Goal: Task Accomplishment & Management: Use online tool/utility

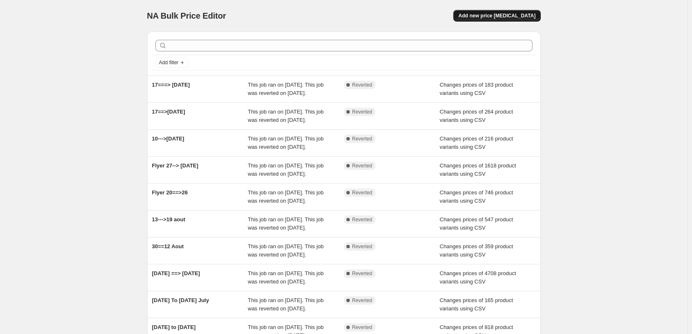
click at [503, 16] on span "Add new price [MEDICAL_DATA]" at bounding box center [496, 15] width 77 height 7
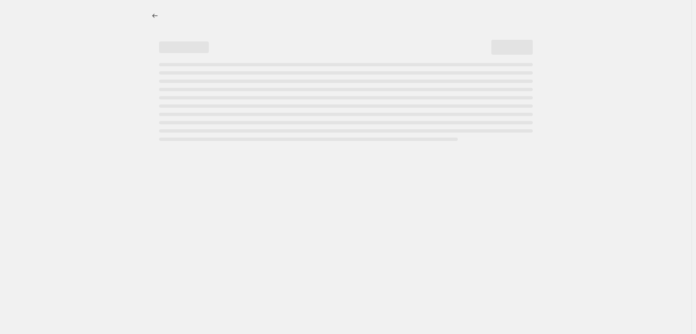
select select "percentage"
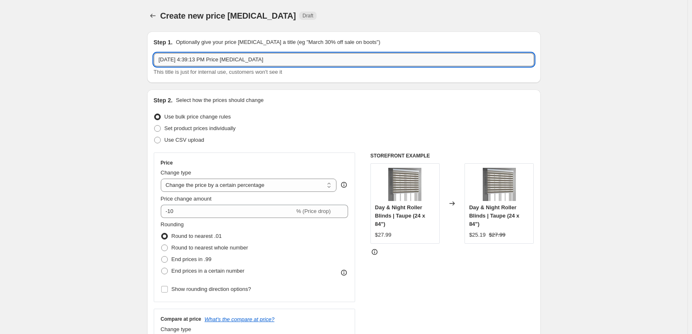
click at [201, 56] on input "[DATE] 4:39:13 PM Price [MEDICAL_DATA]" at bounding box center [344, 59] width 380 height 13
type input "24====>30sep"
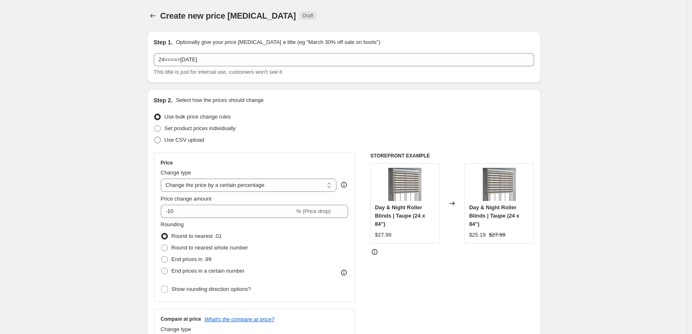
click at [161, 141] on span at bounding box center [157, 140] width 7 height 7
click at [155, 137] on input "Use CSV upload" at bounding box center [154, 137] width 0 height 0
radio input "true"
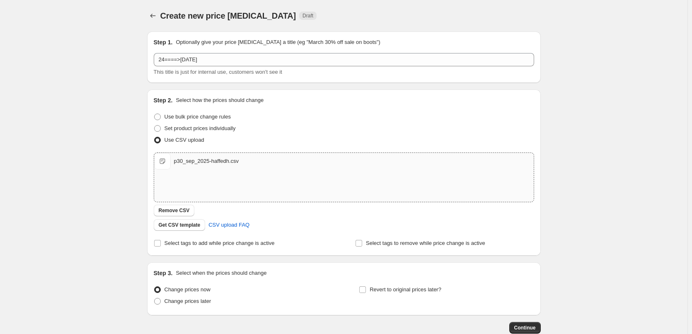
scroll to position [41, 0]
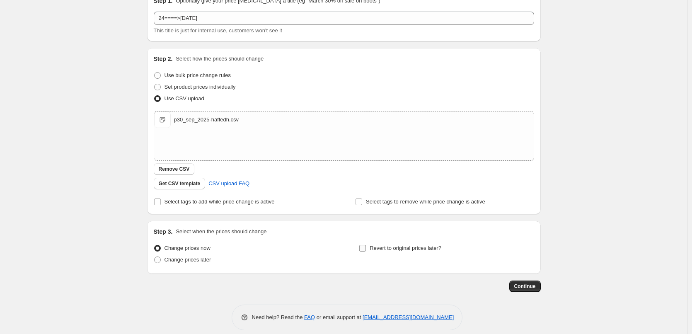
click at [366, 247] on input "Revert to original prices later?" at bounding box center [362, 248] width 7 height 7
checkbox input "true"
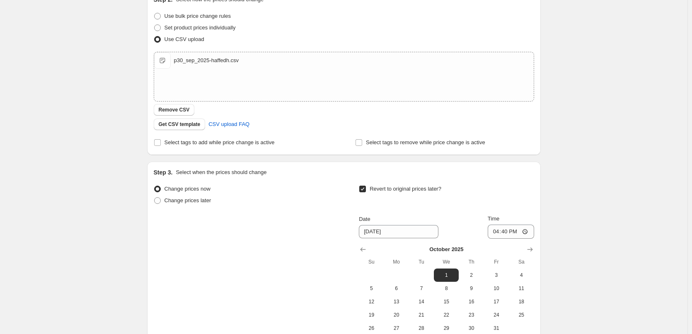
scroll to position [192, 0]
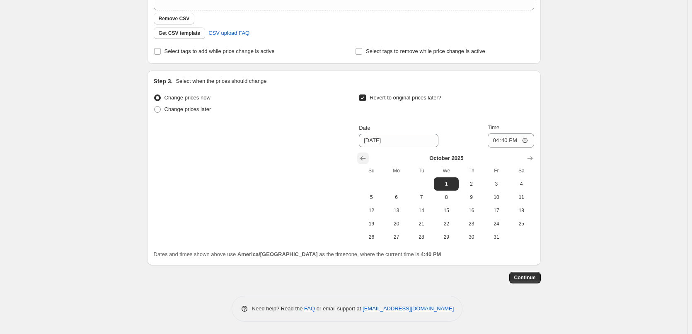
click at [363, 159] on icon "Show previous month, September 2025" at bounding box center [362, 158] width 5 height 4
click at [424, 239] on span "30" at bounding box center [421, 237] width 18 height 7
type input "9/30/2025"
click at [521, 275] on span "Continue" at bounding box center [525, 277] width 22 height 7
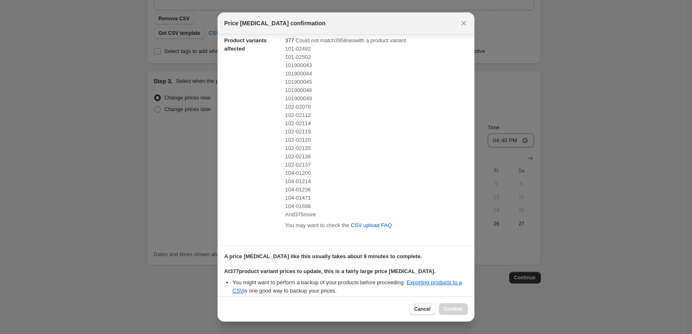
scroll to position [135, 0]
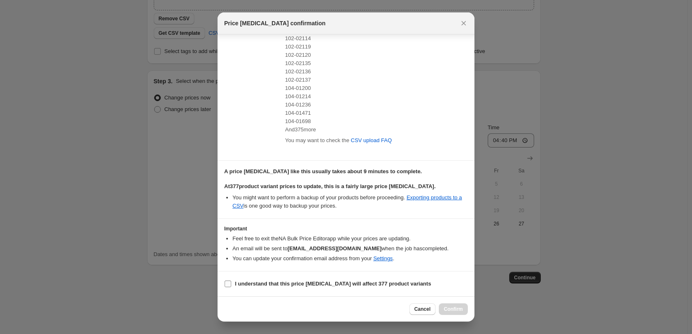
click at [229, 283] on input "I understand that this price change job will affect 377 product variants" at bounding box center [228, 283] width 7 height 7
checkbox input "true"
click at [452, 307] on span "Confirm" at bounding box center [453, 309] width 19 height 7
